Goal: Information Seeking & Learning: Learn about a topic

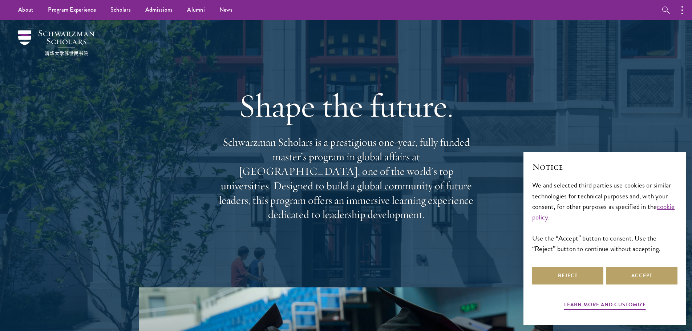
scroll to position [145, 0]
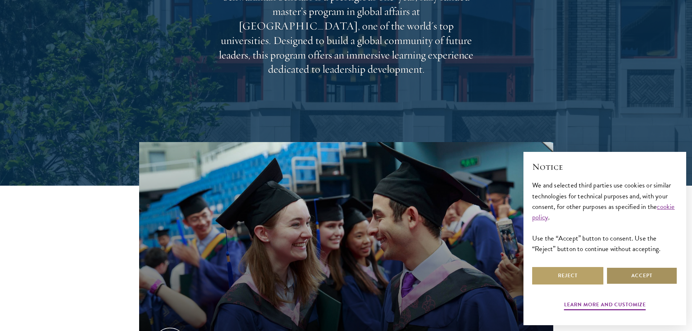
click at [631, 274] on button "Accept" at bounding box center [641, 275] width 71 height 17
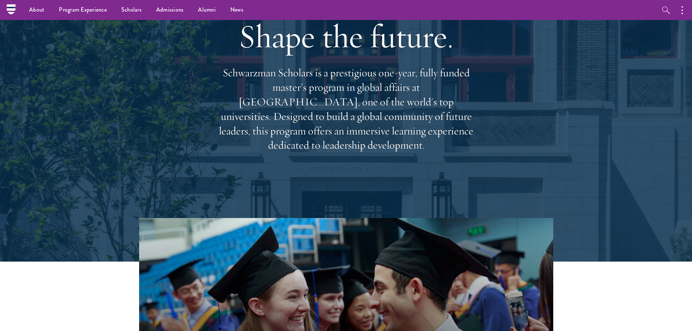
scroll to position [0, 0]
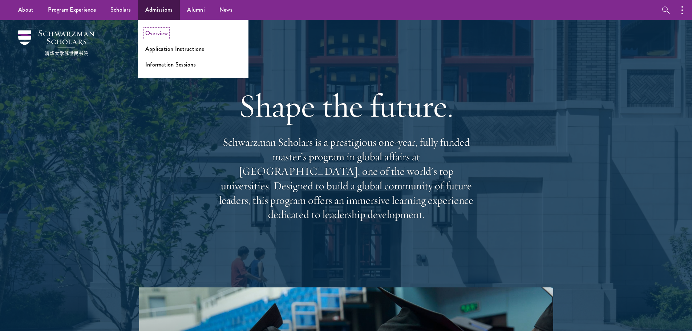
click at [168, 35] on link "Overview" at bounding box center [156, 33] width 23 height 8
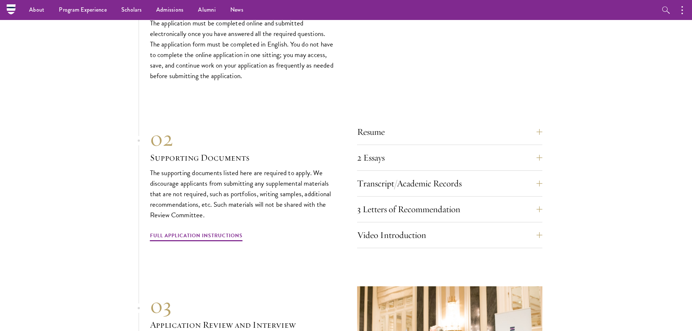
scroll to position [2179, 0]
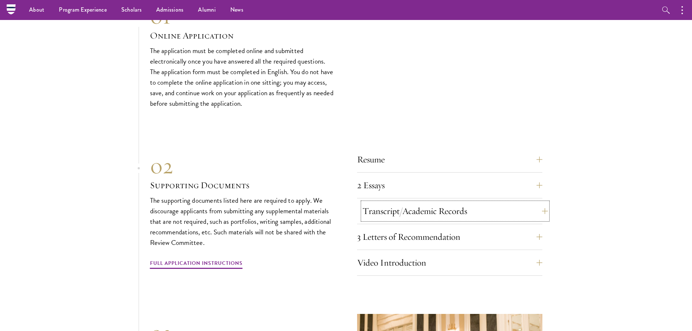
click at [407, 202] on button "Transcript/Academic Records" at bounding box center [454, 210] width 185 height 17
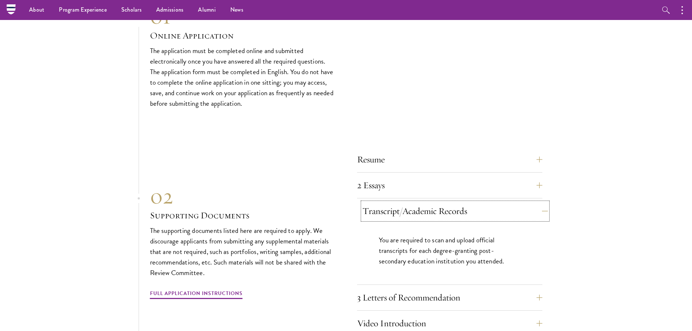
click at [407, 202] on button "Transcript/Academic Records" at bounding box center [454, 210] width 185 height 17
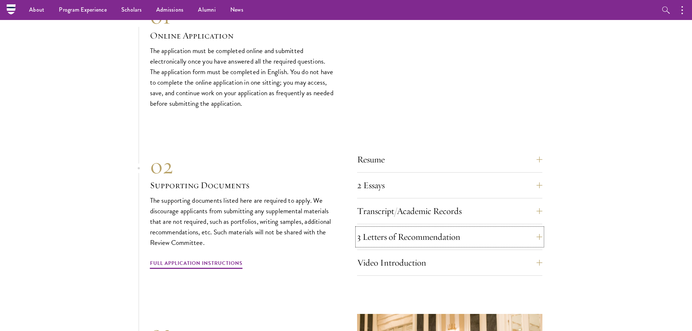
click at [407, 228] on button "3 Letters of Recommendation" at bounding box center [449, 236] width 185 height 17
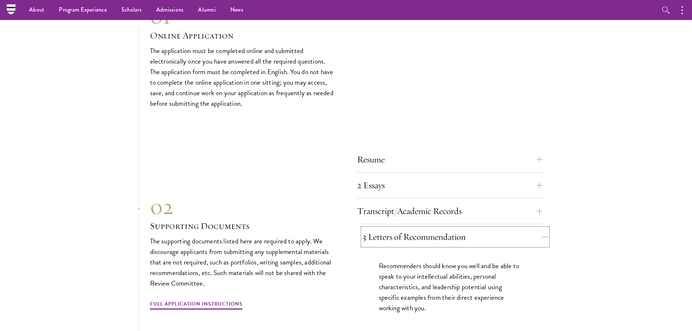
click at [407, 228] on button "3 Letters of Recommendation" at bounding box center [454, 236] width 185 height 17
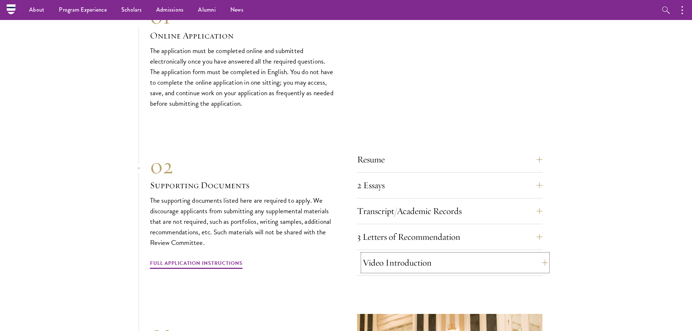
click at [410, 254] on button "Video Introduction" at bounding box center [454, 262] width 185 height 17
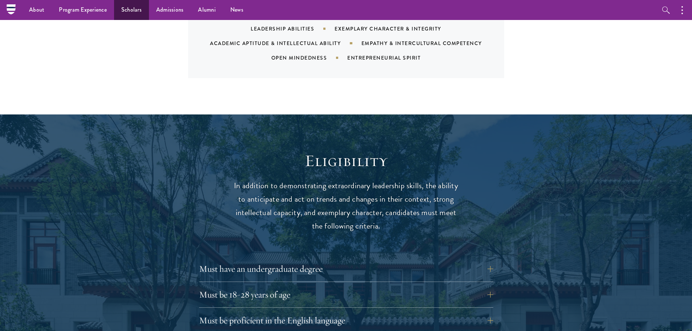
scroll to position [690, 0]
